Goal: Navigation & Orientation: Find specific page/section

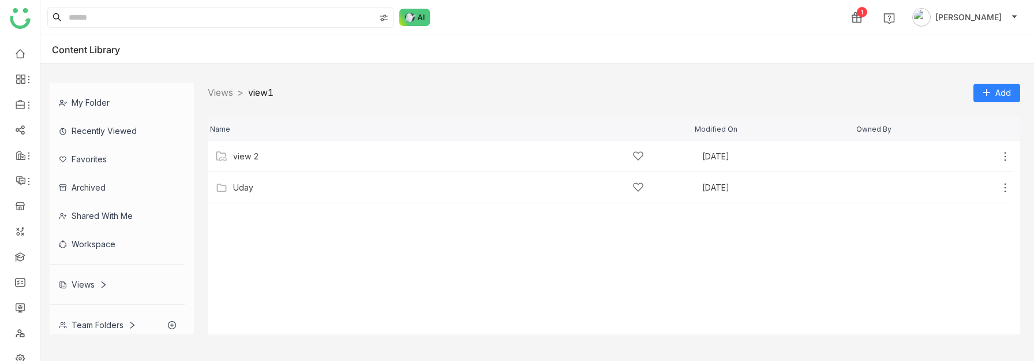
click at [91, 281] on div "Views" at bounding box center [83, 284] width 48 height 10
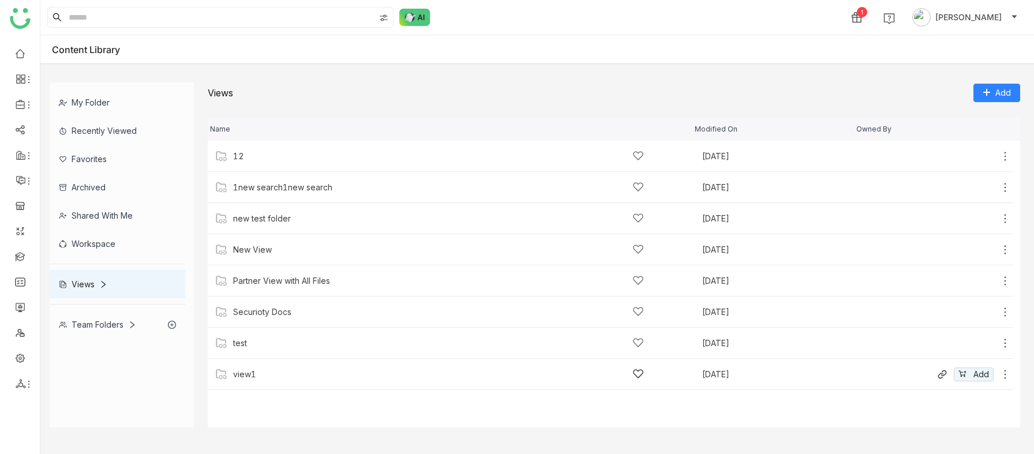
click at [245, 328] on div "view1 [DATE] Add" at bounding box center [611, 374] width 806 height 31
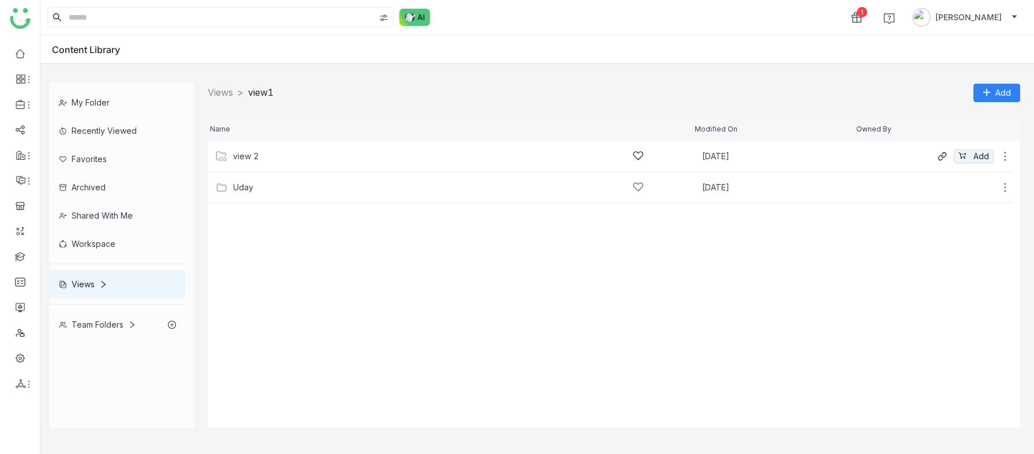
click at [259, 157] on div "view 2" at bounding box center [438, 156] width 411 height 12
click at [255, 158] on div "sravs" at bounding box center [438, 156] width 411 height 12
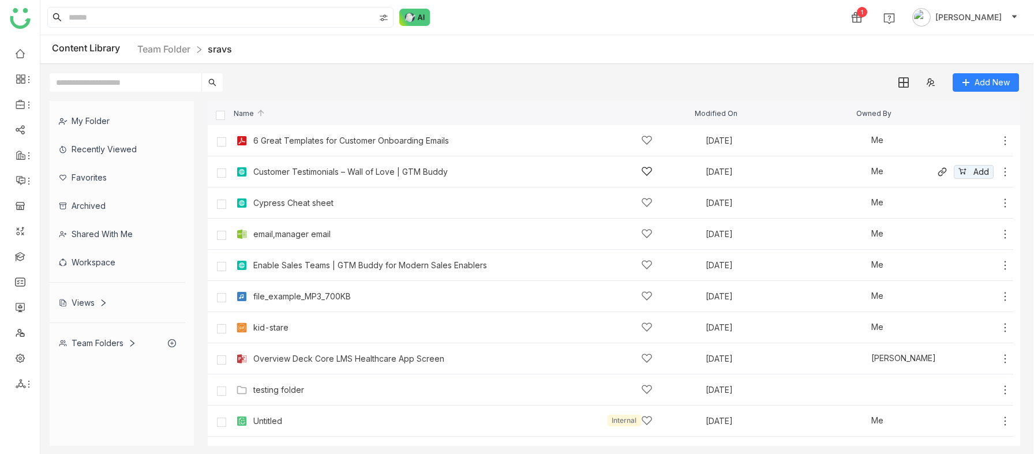
click at [246, 160] on div "Customer Testimonials – Wall of Love | GTM Buddy [DATE] Me Add" at bounding box center [611, 171] width 806 height 31
